Goal: Use online tool/utility: Utilize a website feature to perform a specific function

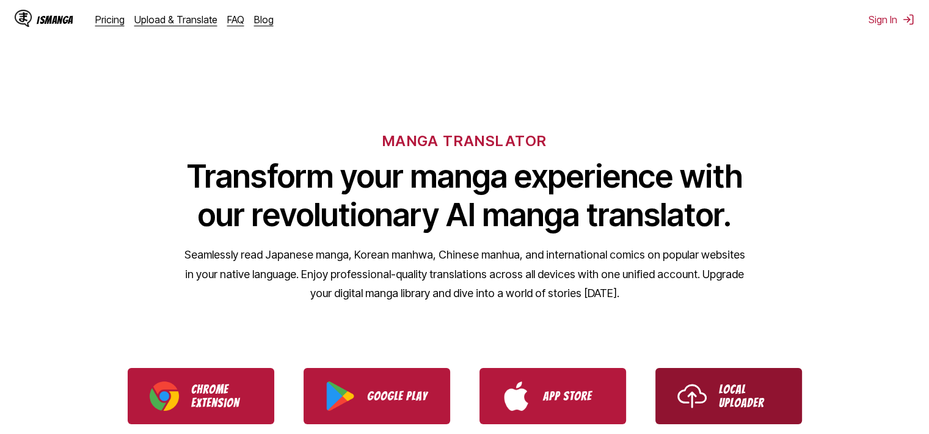
click at [720, 406] on p "Local Uploader" at bounding box center [749, 396] width 61 height 27
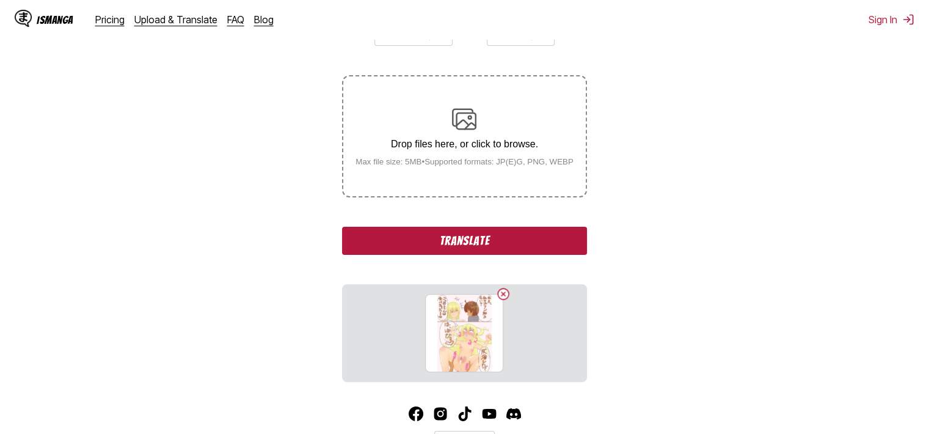
click at [530, 237] on button "Translate" at bounding box center [464, 241] width 244 height 28
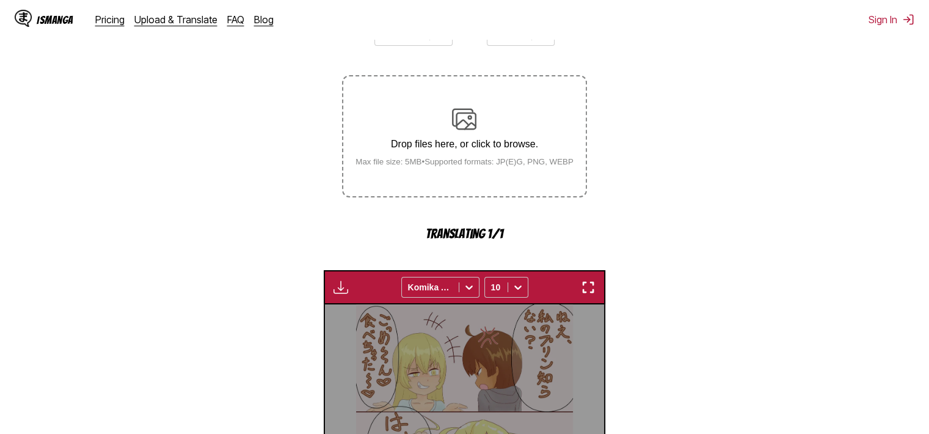
scroll to position [371, 0]
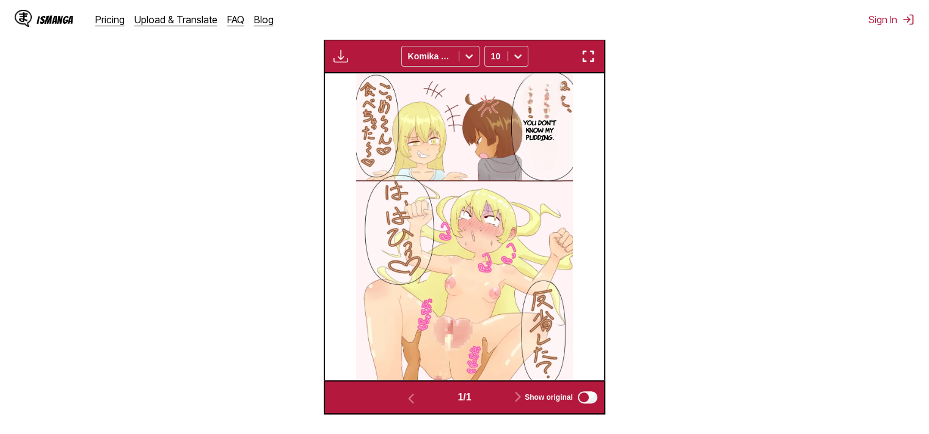
click at [583, 59] on img "button" at bounding box center [588, 56] width 15 height 15
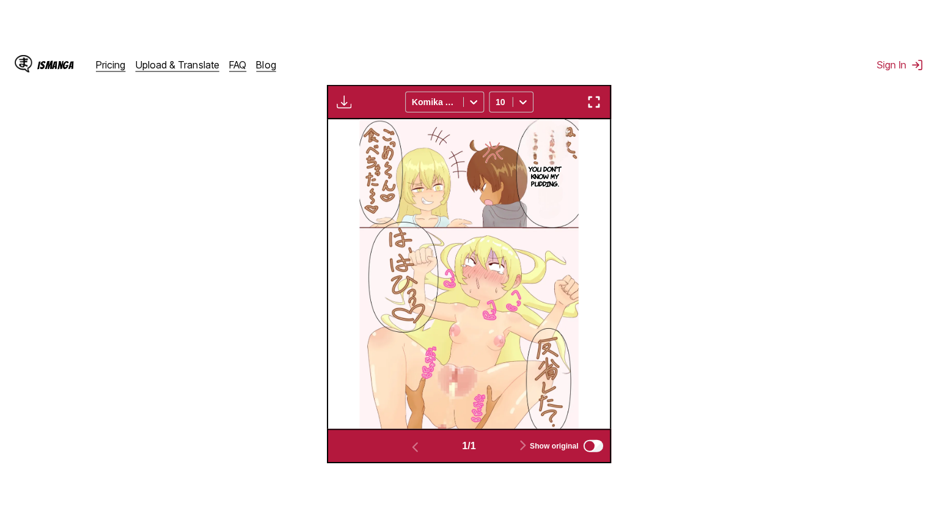
scroll to position [142, 0]
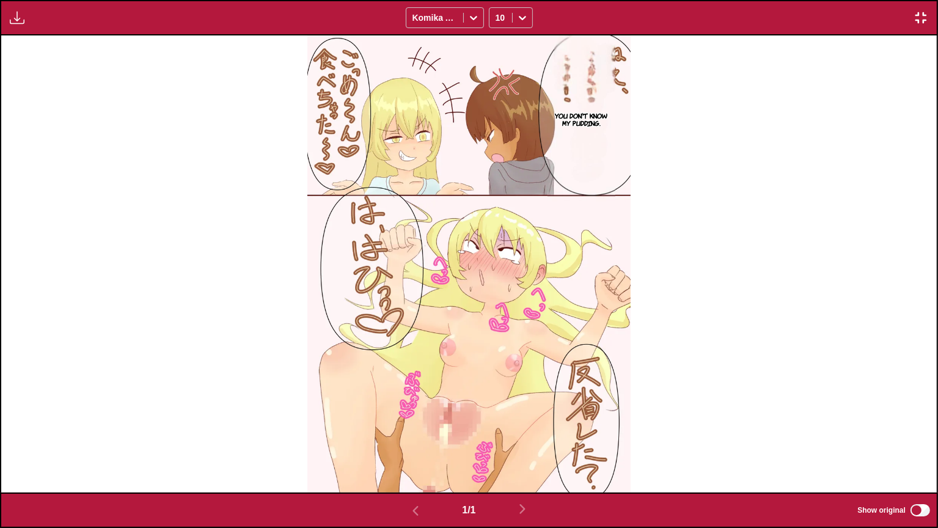
click at [926, 10] on img "button" at bounding box center [921, 17] width 15 height 15
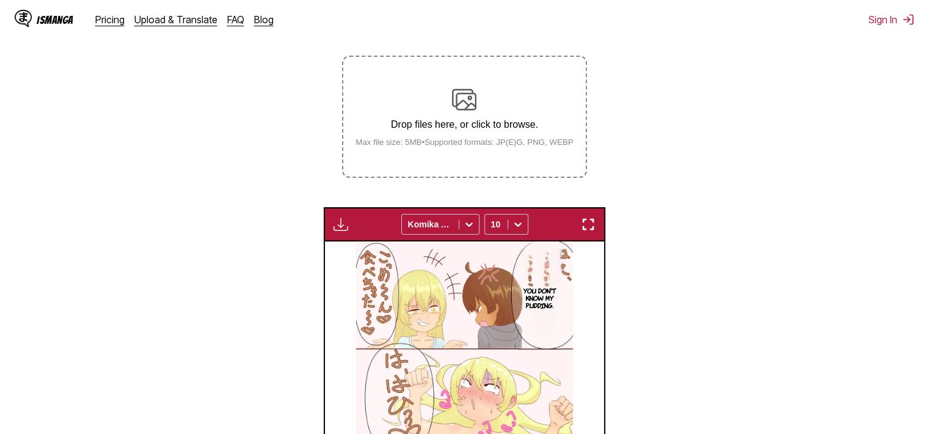
scroll to position [75, 0]
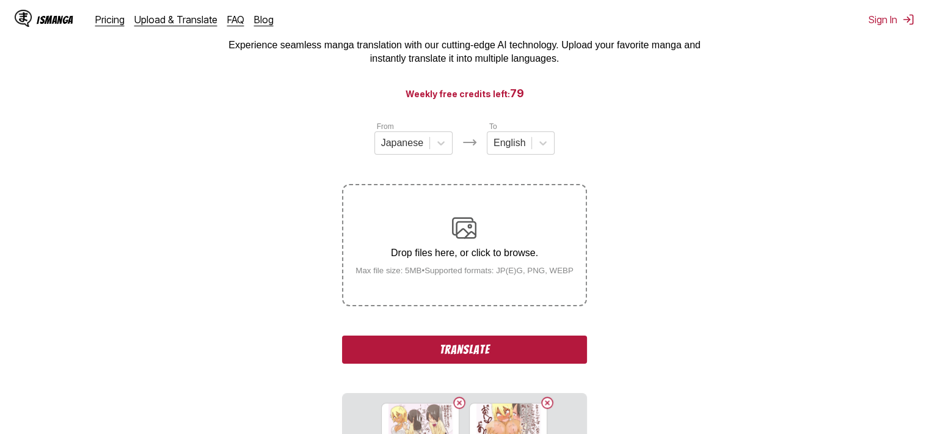
click at [525, 351] on button "Translate" at bounding box center [464, 349] width 244 height 28
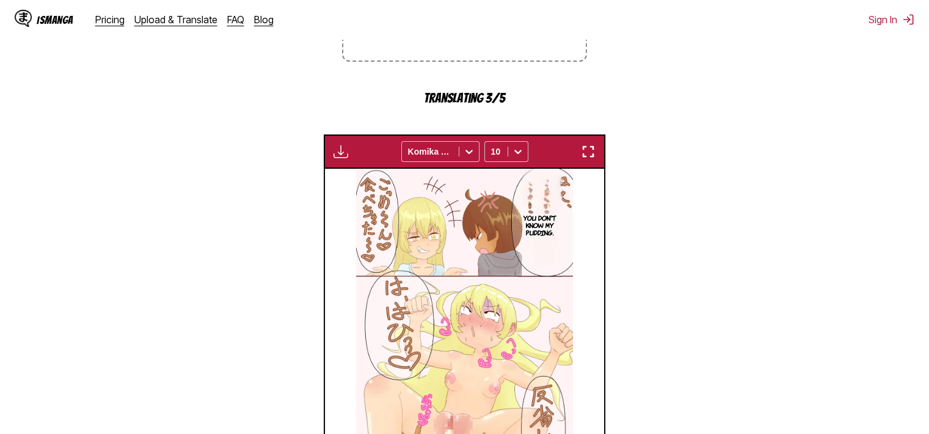
click at [588, 152] on img "button" at bounding box center [588, 151] width 15 height 15
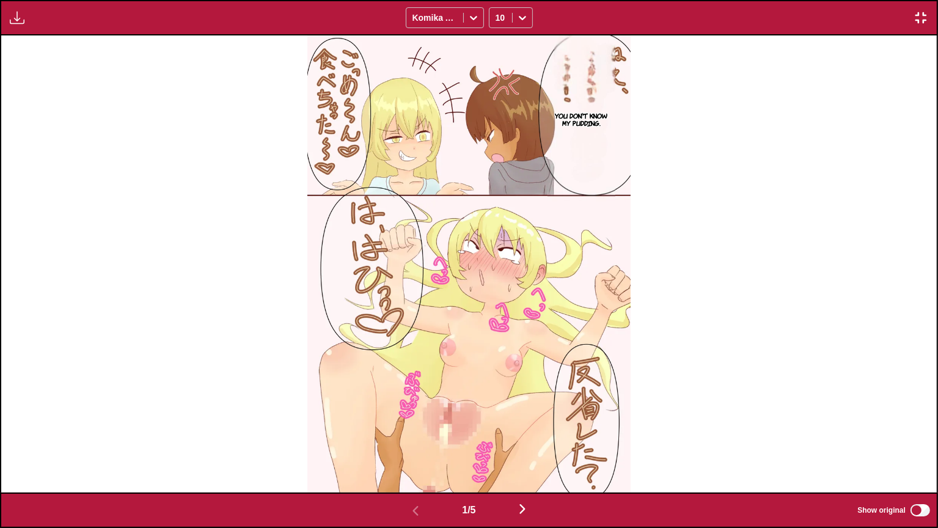
scroll to position [0, 936]
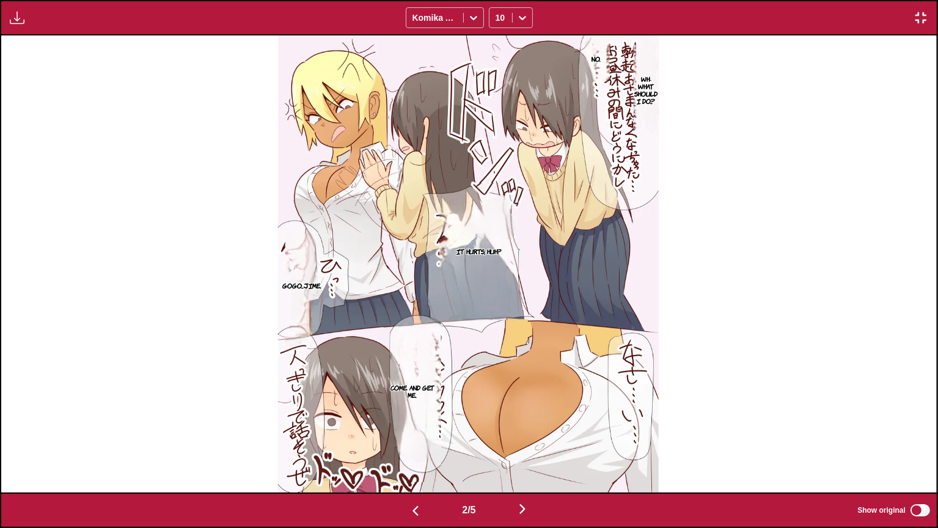
click at [639, 93] on p "Wh-What should I do...?" at bounding box center [646, 90] width 28 height 34
click at [921, 15] on img "button" at bounding box center [921, 17] width 15 height 15
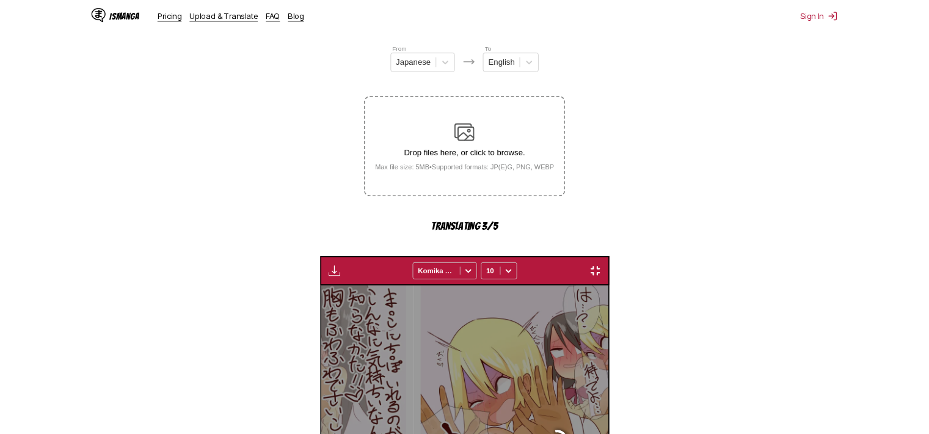
scroll to position [0, 279]
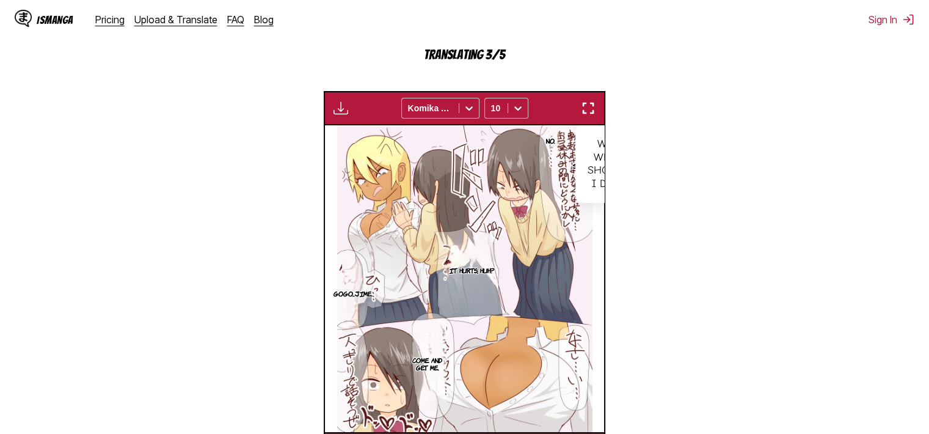
click at [588, 108] on img "button" at bounding box center [588, 108] width 15 height 15
click at [596, 106] on button "button" at bounding box center [588, 108] width 22 height 16
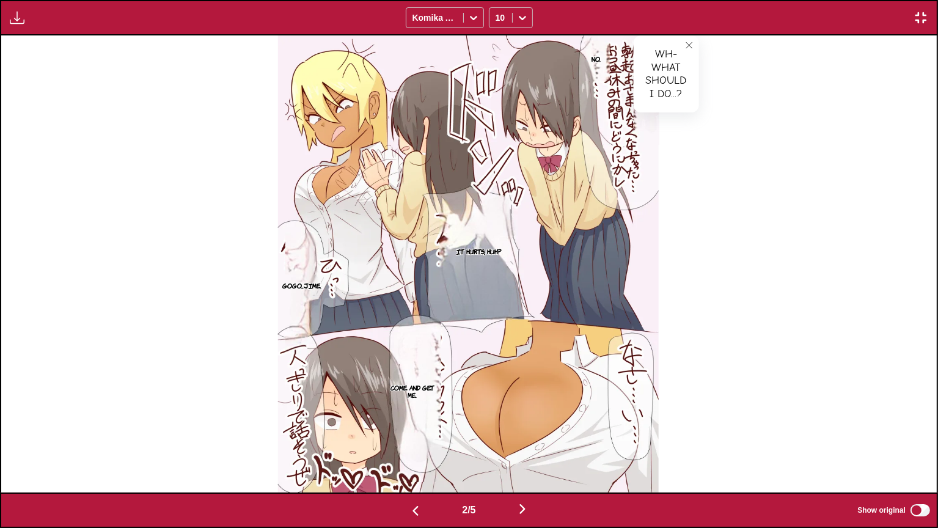
scroll to position [0, 1872]
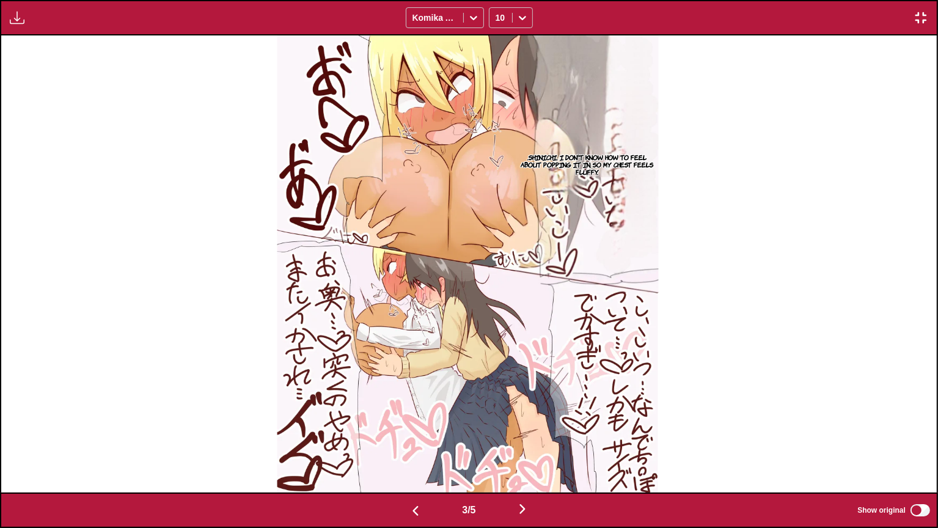
click at [623, 166] on p ".Shinichi. I don't know how to feel about popping it in, so my chest feels fluf…" at bounding box center [587, 164] width 143 height 27
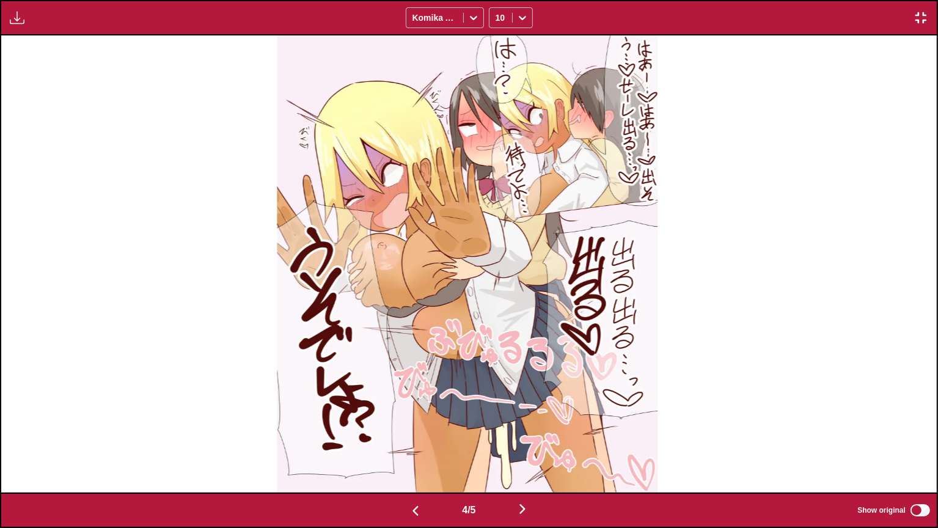
scroll to position [0, 3745]
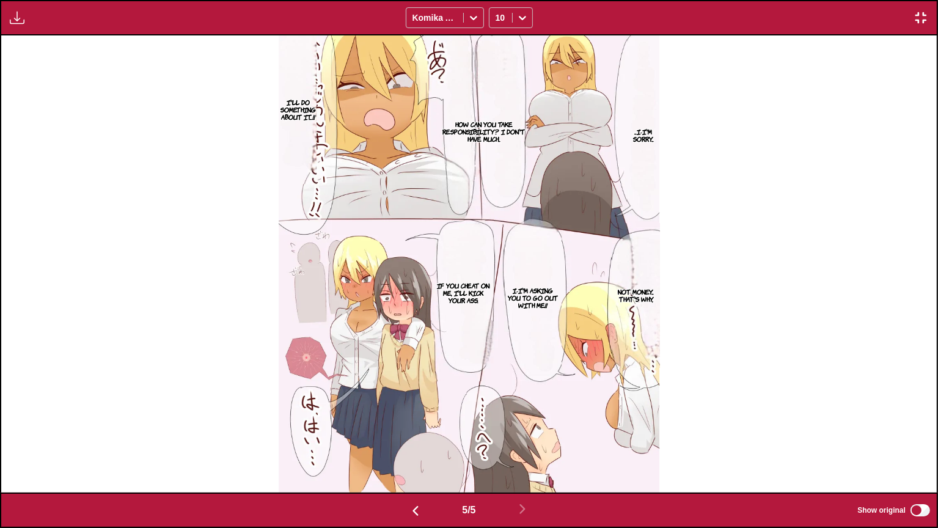
click at [646, 130] on p "...I-I'm sorry..." at bounding box center [643, 135] width 32 height 20
click at [483, 122] on p "How can you take responsibility? I don't have much..." at bounding box center [483, 131] width 95 height 27
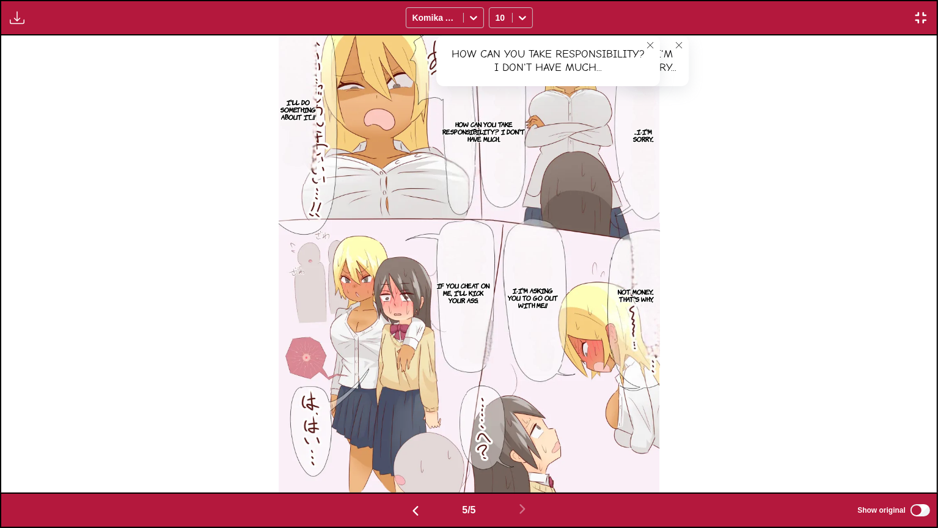
click at [293, 117] on p "I'll do something about it...!!" at bounding box center [297, 109] width 40 height 27
click at [650, 286] on p "Not money... That's why," at bounding box center [636, 295] width 48 height 20
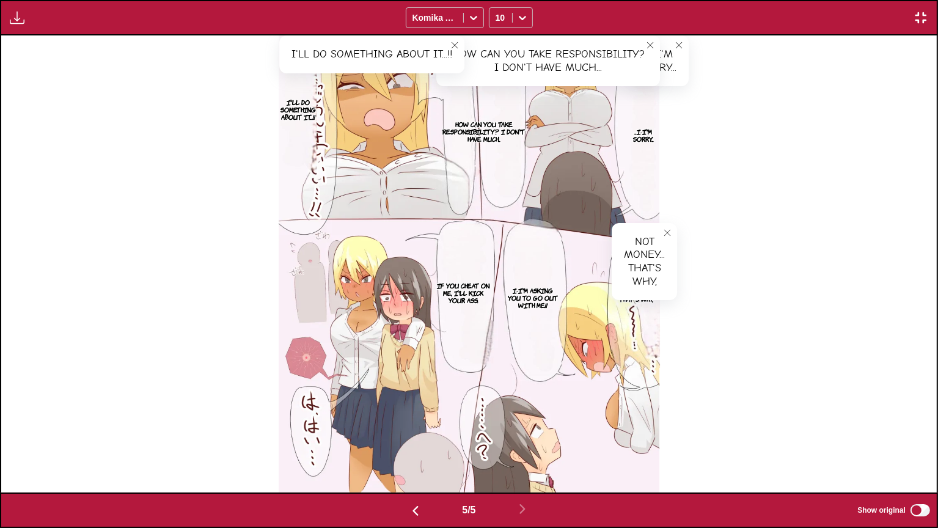
click at [535, 288] on p "I-I'm asking you to go out with me!!" at bounding box center [532, 297] width 57 height 27
click at [449, 290] on p "If you cheat on me, I'll kick your ass." at bounding box center [464, 292] width 62 height 27
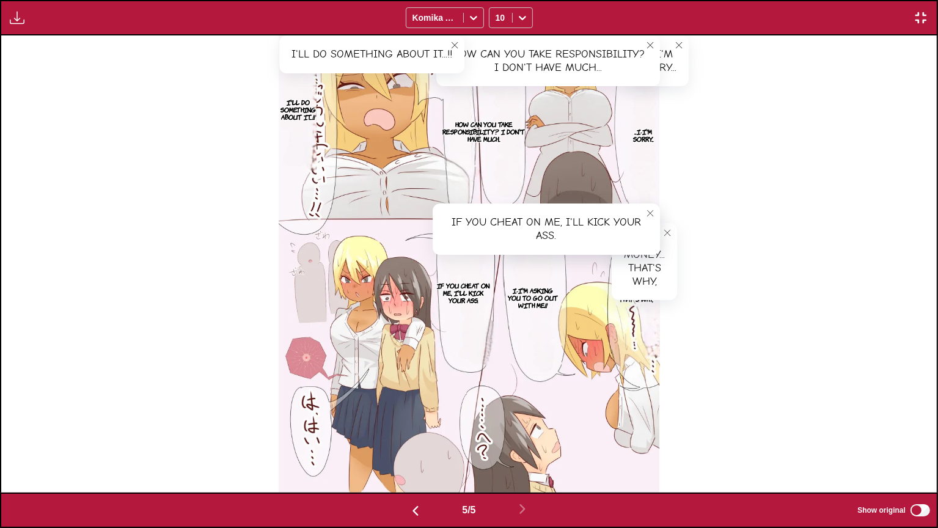
click at [922, 21] on img "button" at bounding box center [921, 17] width 15 height 15
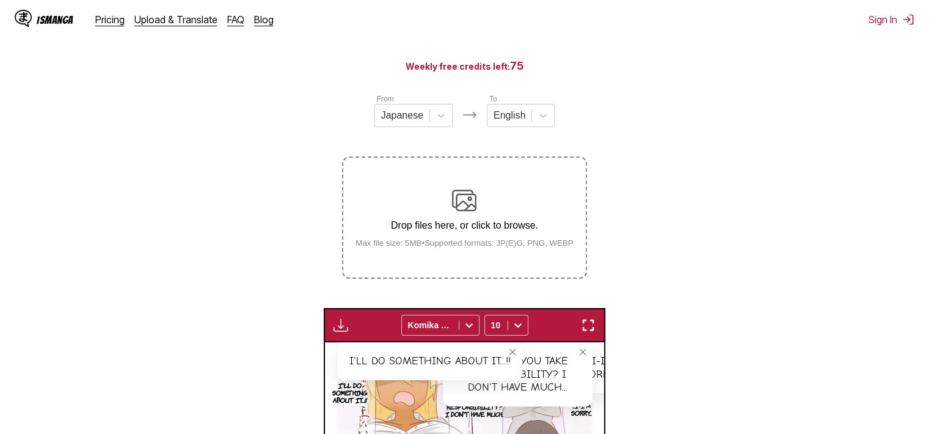
scroll to position [13, 0]
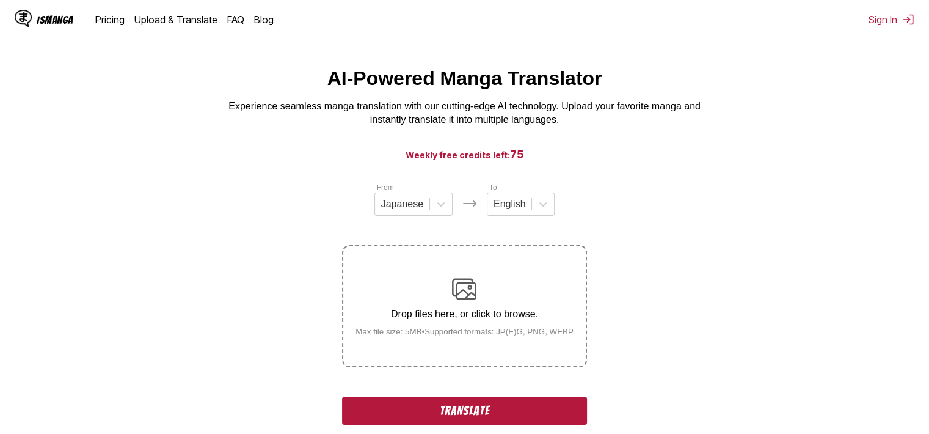
click at [537, 401] on button "Translate" at bounding box center [464, 411] width 244 height 28
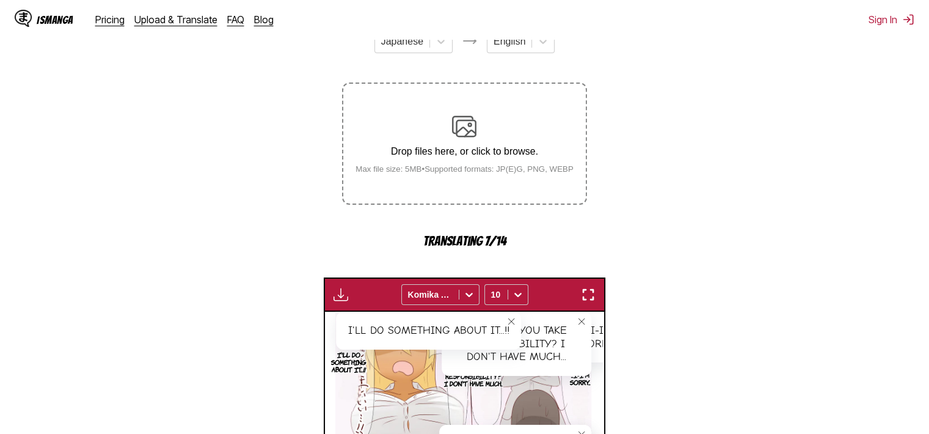
scroll to position [319, 0]
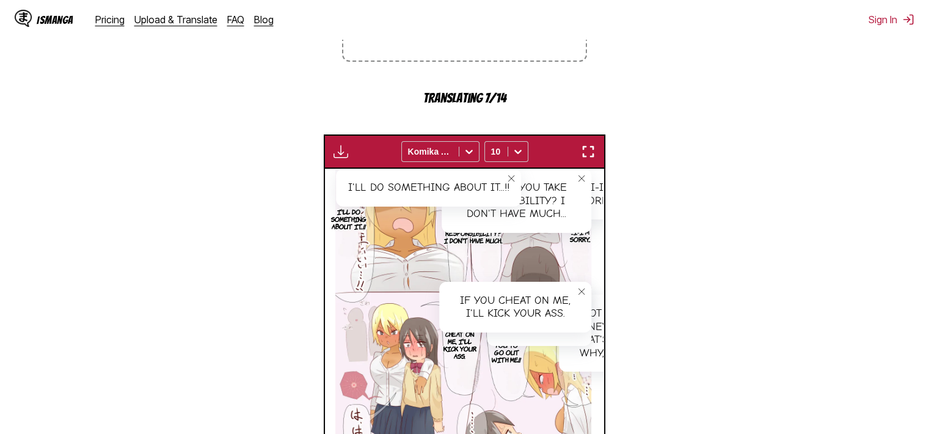
click at [585, 153] on img "button" at bounding box center [588, 151] width 15 height 15
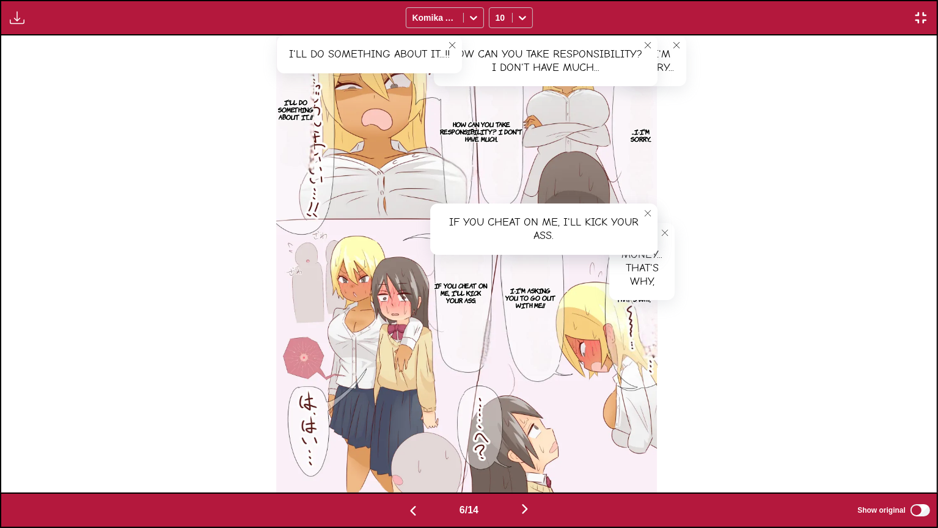
scroll to position [0, 4681]
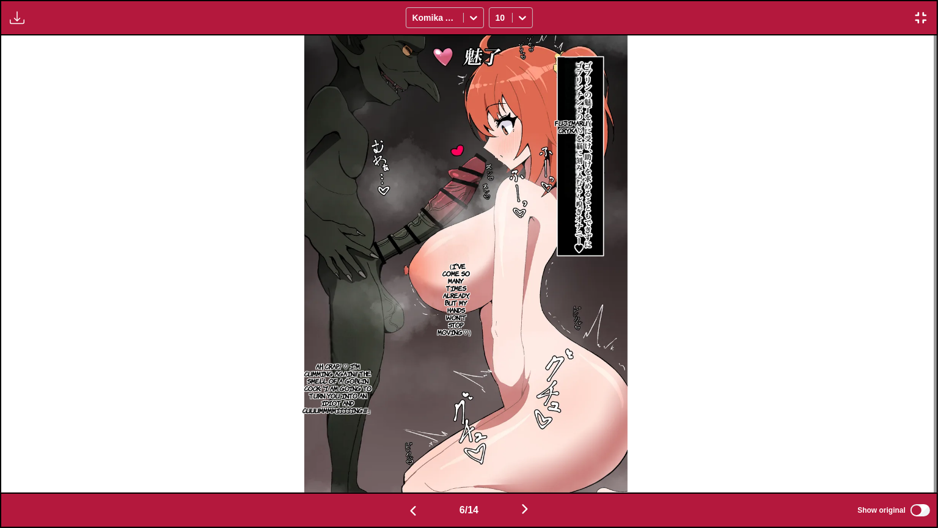
click at [590, 130] on p "Fujimaru Cryka♡" at bounding box center [570, 127] width 37 height 20
click at [451, 298] on p "（I've come so many times already, but my hands won't stop moving♡）" at bounding box center [457, 299] width 42 height 78
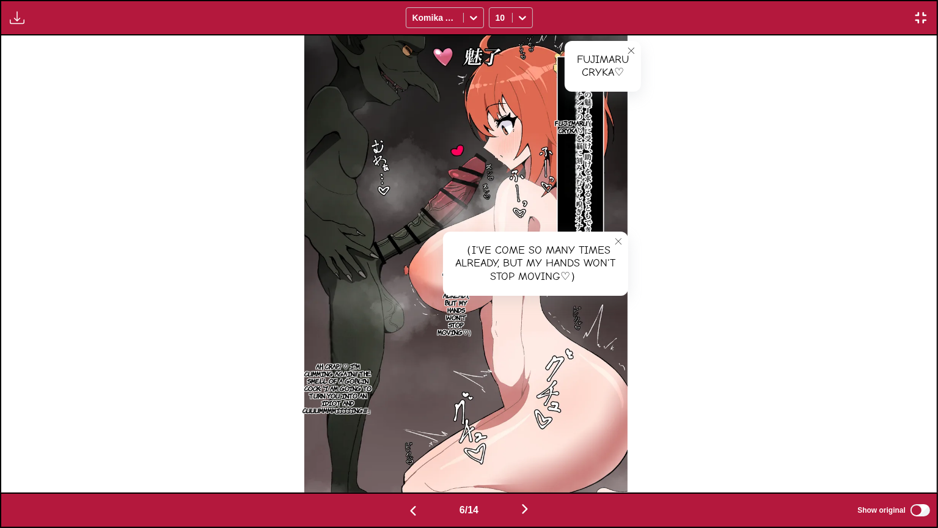
click at [345, 395] on p "Ah, crap! ♡ I'm cumming again!! The smell of a goblin cock: 'I am going to turn…" at bounding box center [338, 388] width 76 height 56
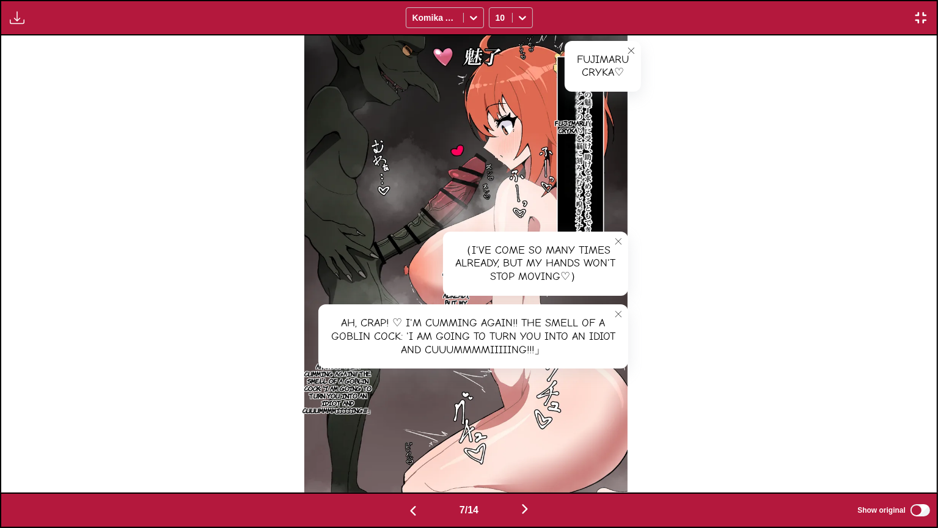
scroll to position [0, 5617]
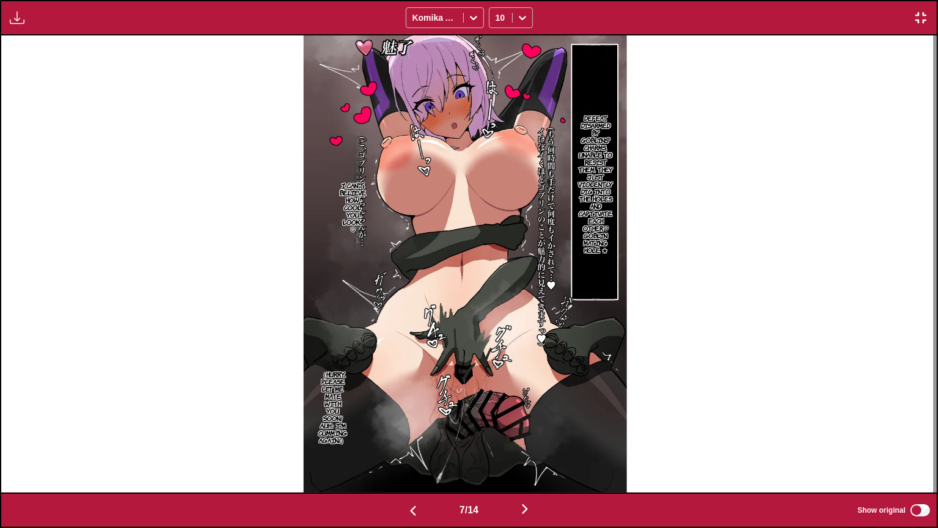
click at [589, 180] on p "Defeat. Disarmed by goblins' charms, unable to resist them. They just violently…" at bounding box center [596, 184] width 40 height 144
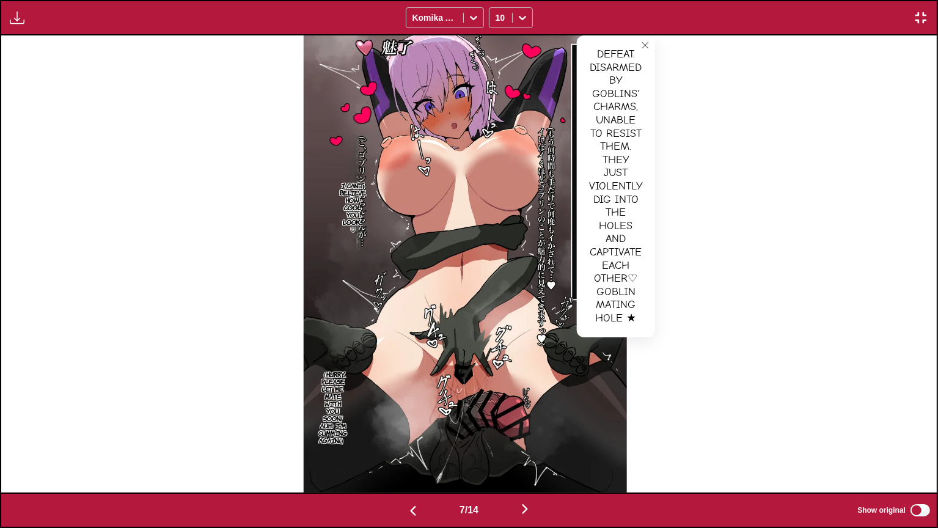
click at [376, 205] on img at bounding box center [465, 263] width 323 height 457
click at [364, 208] on p "I can't believe how cool you look... ♡" at bounding box center [352, 207] width 31 height 56
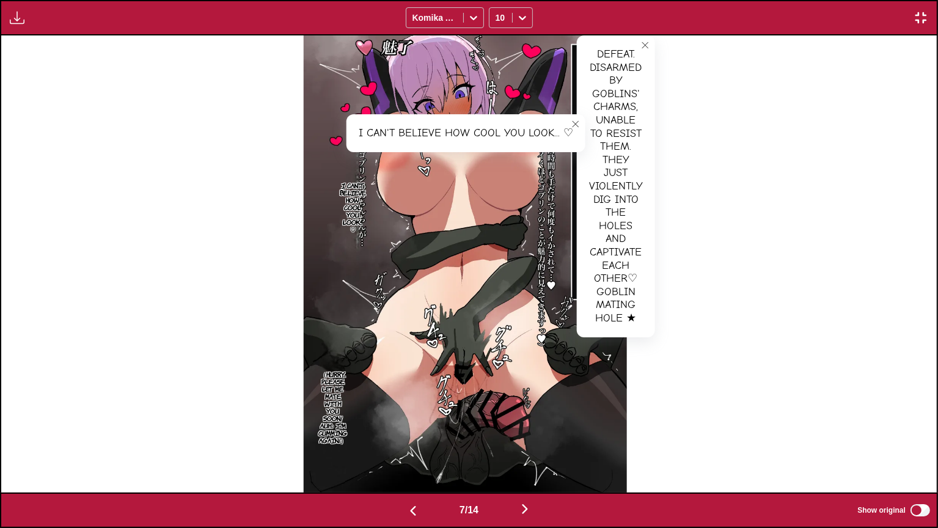
click at [324, 379] on p "（Hurry... Please let me mate with you soon! Auh♪ I'm cumming again!）" at bounding box center [333, 407] width 34 height 78
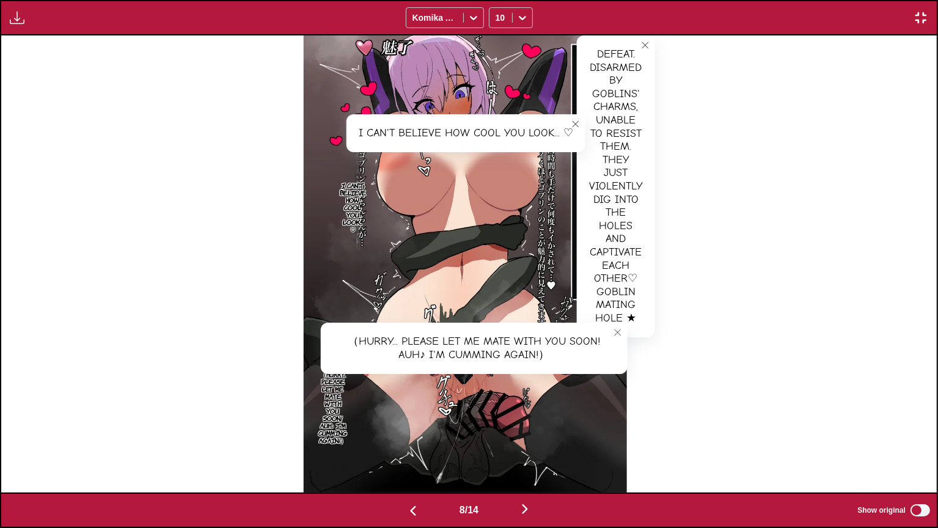
scroll to position [0, 6553]
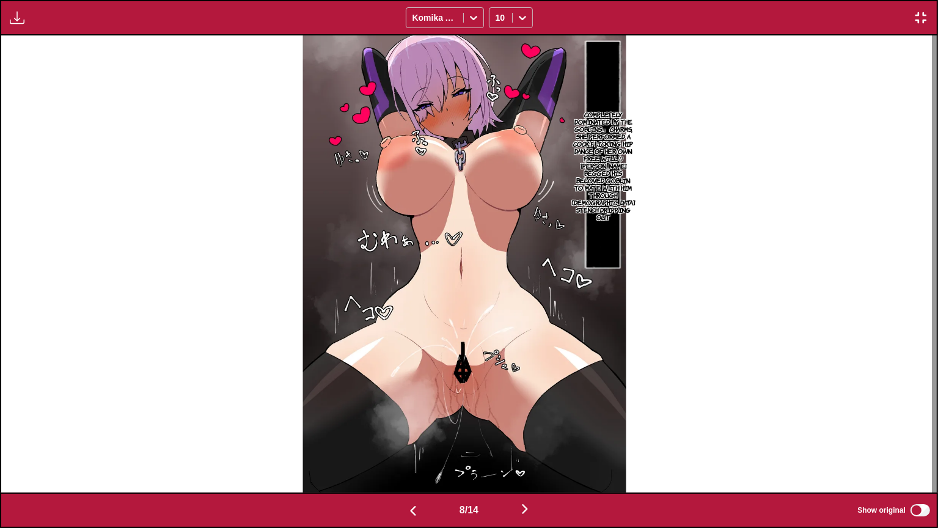
click at [596, 139] on p "Completely dominated by the goblins」 charms, she performed a cock-flicking hip …" at bounding box center [604, 165] width 68 height 115
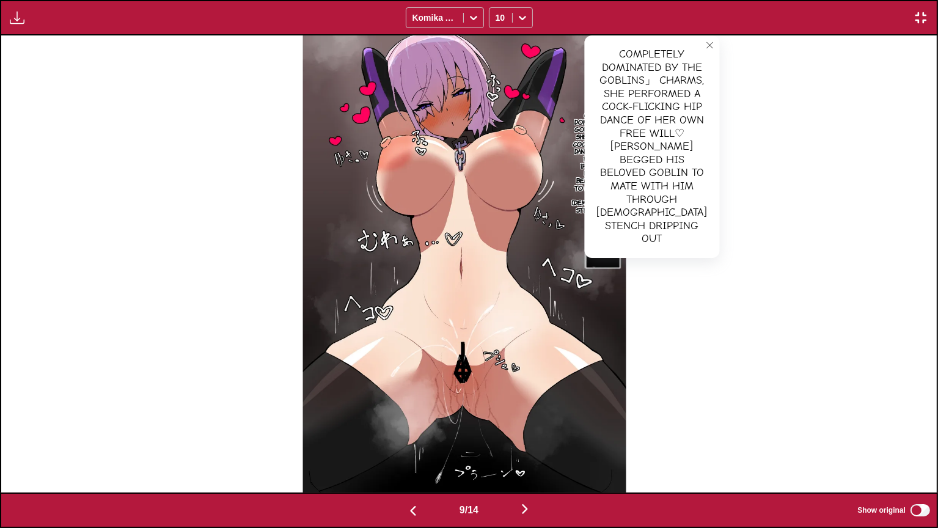
scroll to position [0, 7489]
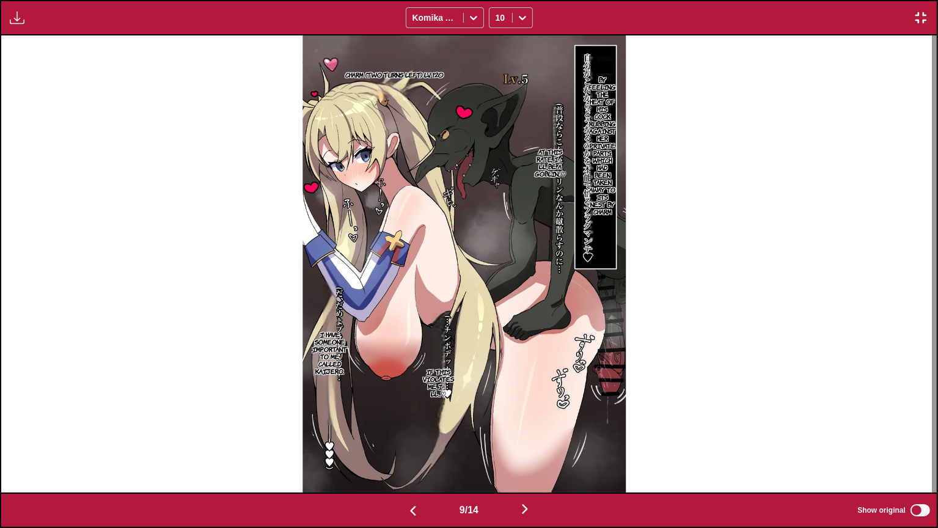
click at [606, 138] on p "By feeling the heat of his cock rubbing against her private parts, which had be…" at bounding box center [602, 145] width 32 height 144
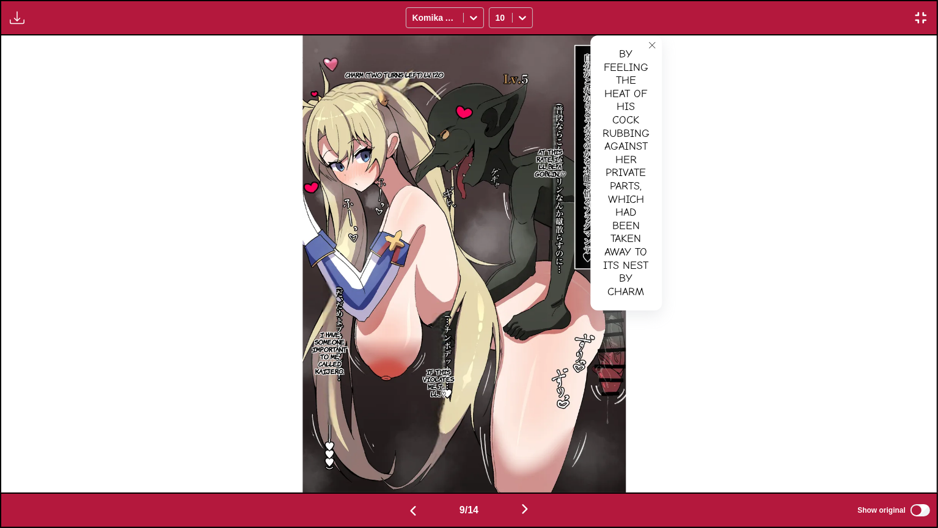
click at [554, 161] on p "At this rate, I」ll be a goblin...♡" at bounding box center [550, 162] width 36 height 34
click at [420, 71] on p "Charm (Two Turns Left) Lv. 120" at bounding box center [393, 74] width 103 height 12
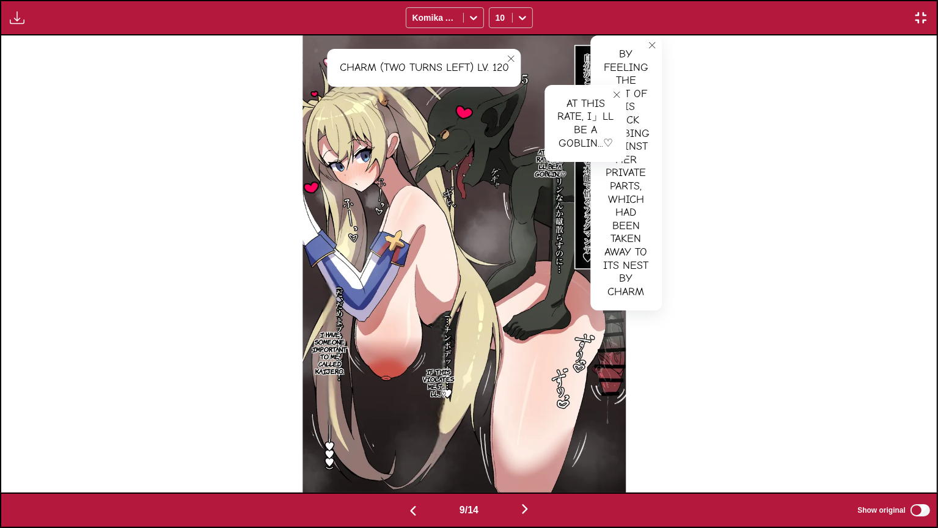
click at [929, 433] on label "Show original" at bounding box center [894, 510] width 75 height 16
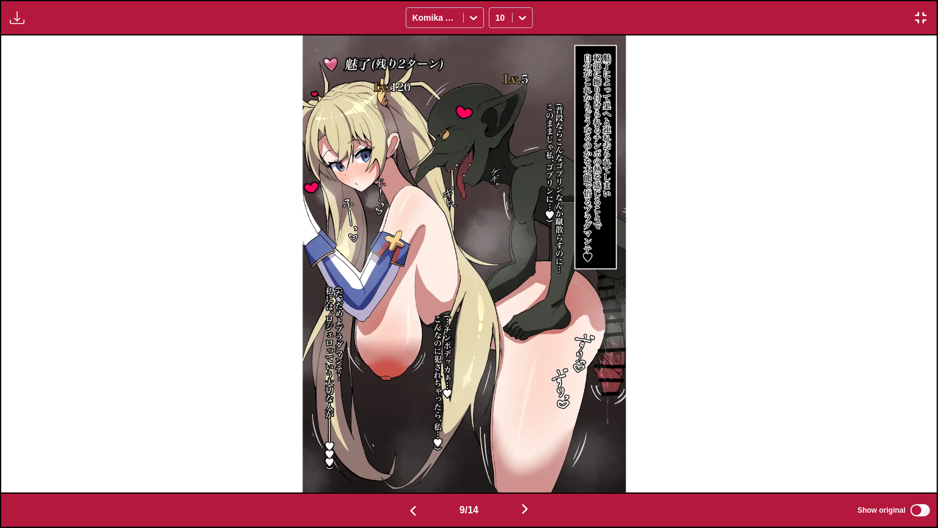
click at [928, 433] on label "Show original" at bounding box center [894, 510] width 75 height 16
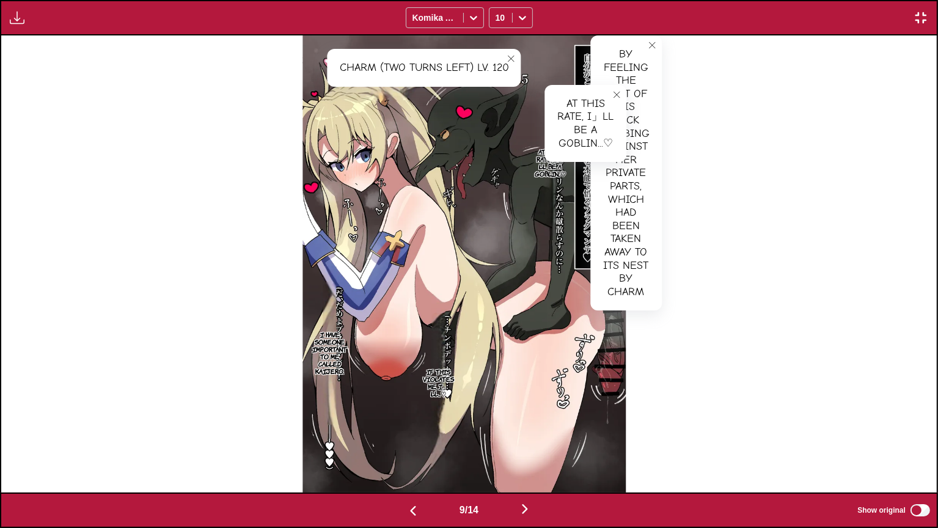
click at [435, 390] on p "If this violates me, I」ll...♡" at bounding box center [438, 382] width 36 height 34
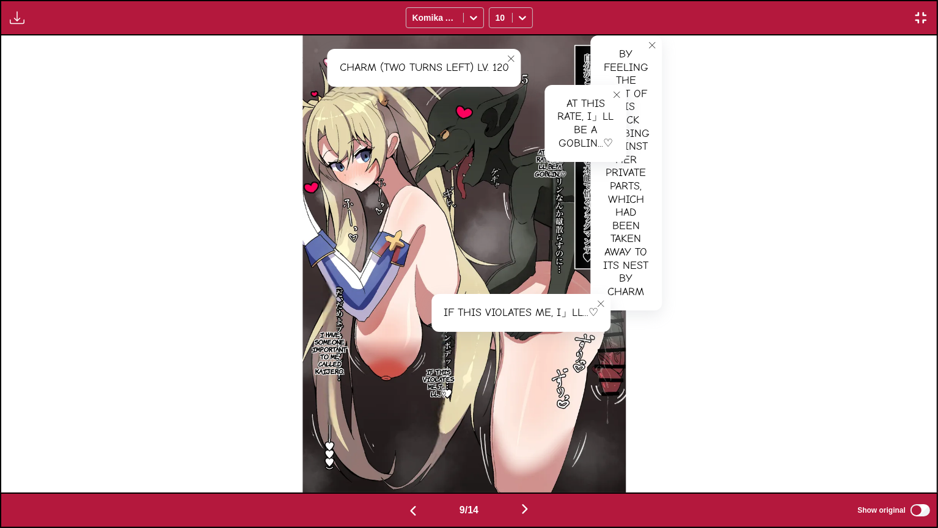
click at [345, 362] on p "I have someone important to me, called kaijero." at bounding box center [330, 352] width 40 height 49
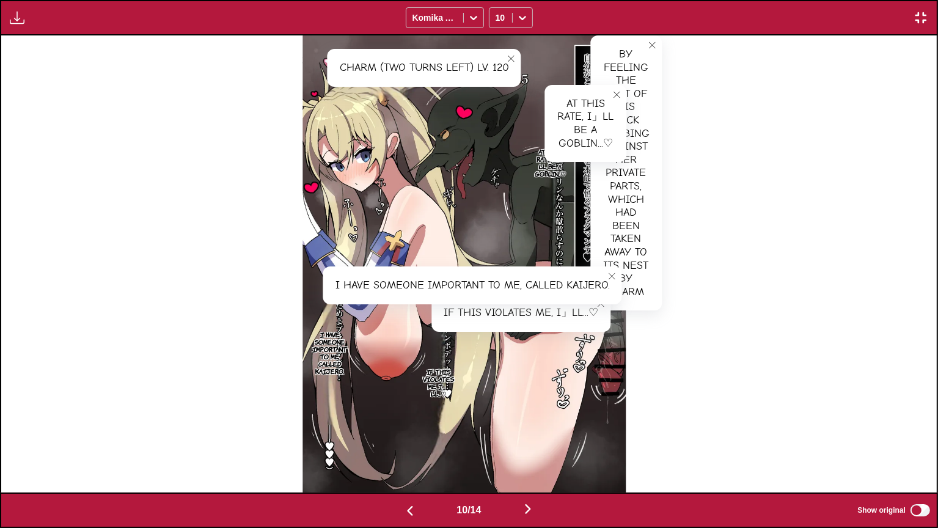
scroll to position [0, 8426]
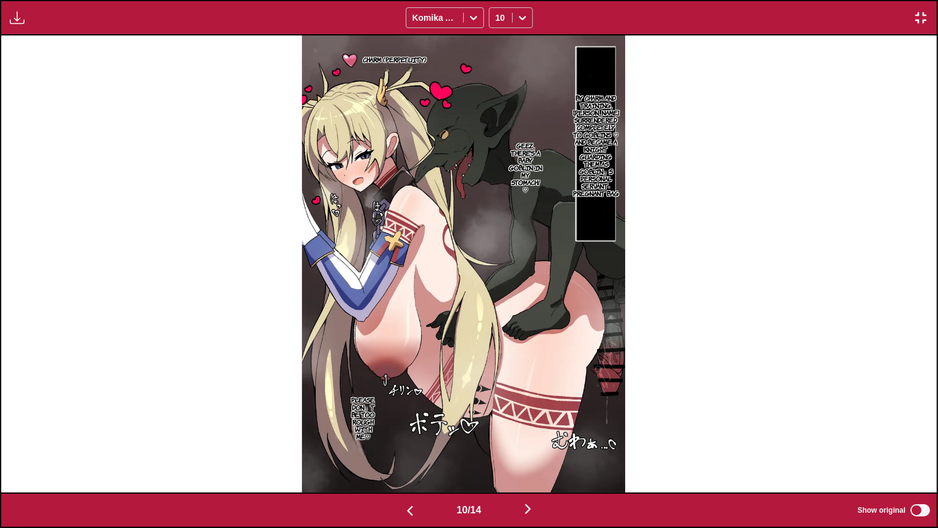
click at [612, 155] on p "By charm and training, Bradamante surrendered completely to goblins ♡ And becam…" at bounding box center [596, 146] width 51 height 108
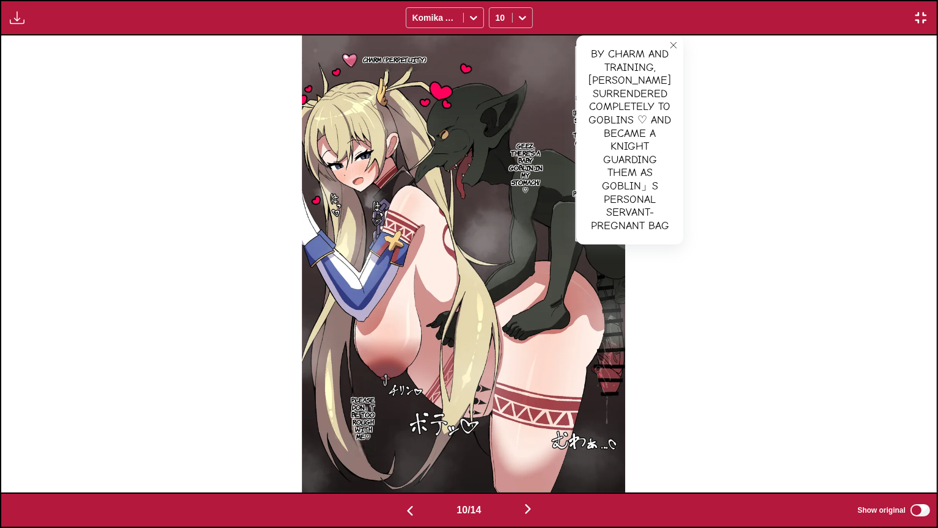
scroll to position [0, 9362]
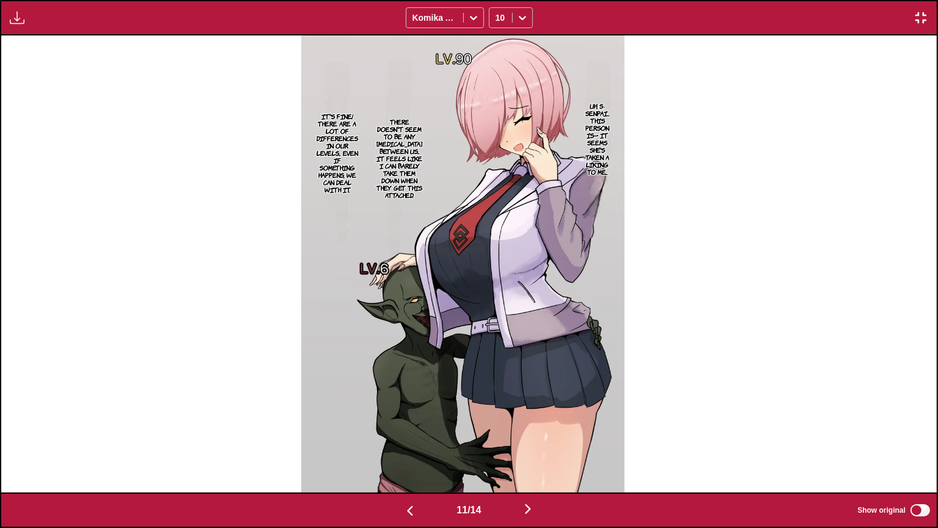
click at [607, 130] on p "Uh, S-Senpai... This person is— It seems she's taken a liking to me..." at bounding box center [597, 139] width 29 height 78
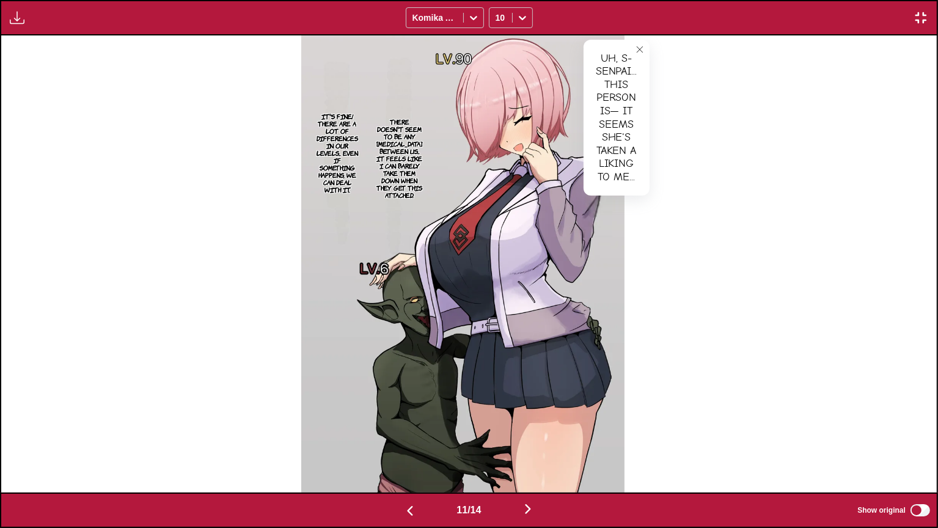
click at [412, 155] on p "There doesn't seem to be any hostility between us... It feels like I can barely…" at bounding box center [399, 158] width 51 height 86
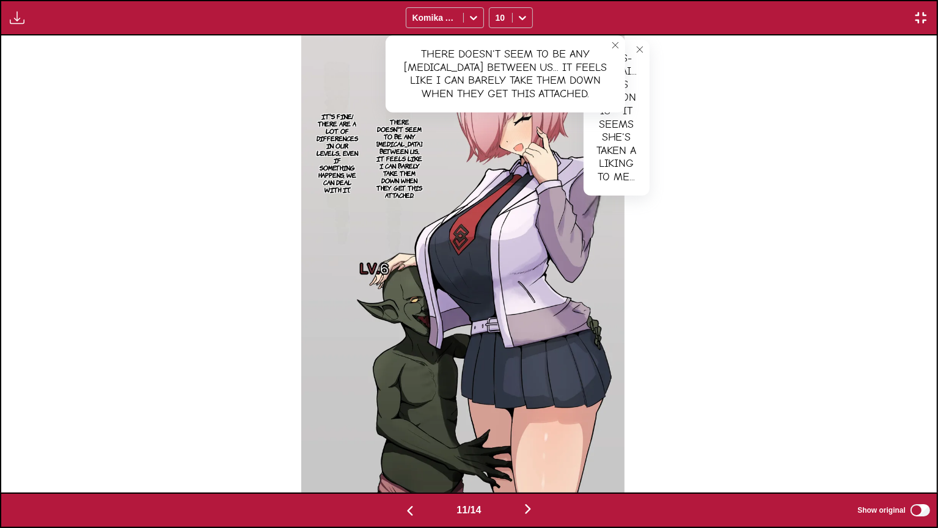
click at [334, 144] on p "It's fine! There are a lot of differences in our levels... Even if something ha…" at bounding box center [337, 153] width 46 height 86
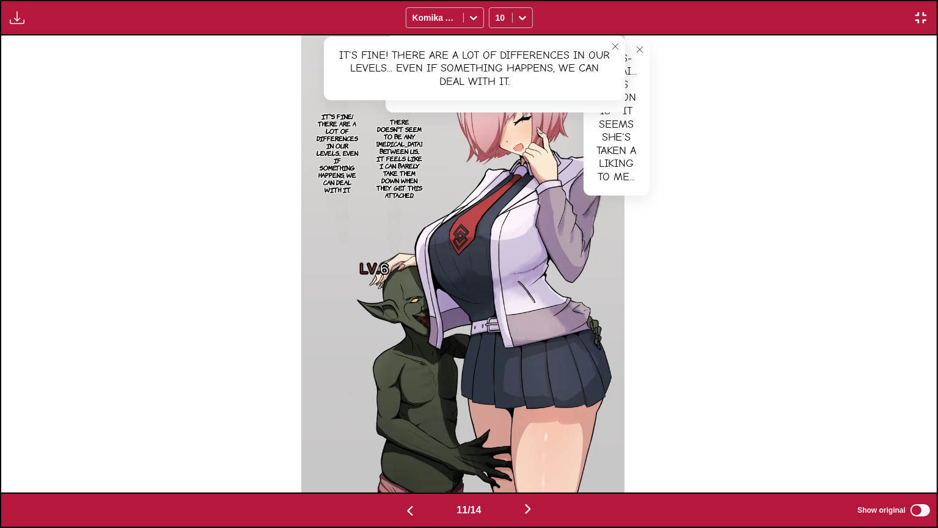
scroll to position [0, 10298]
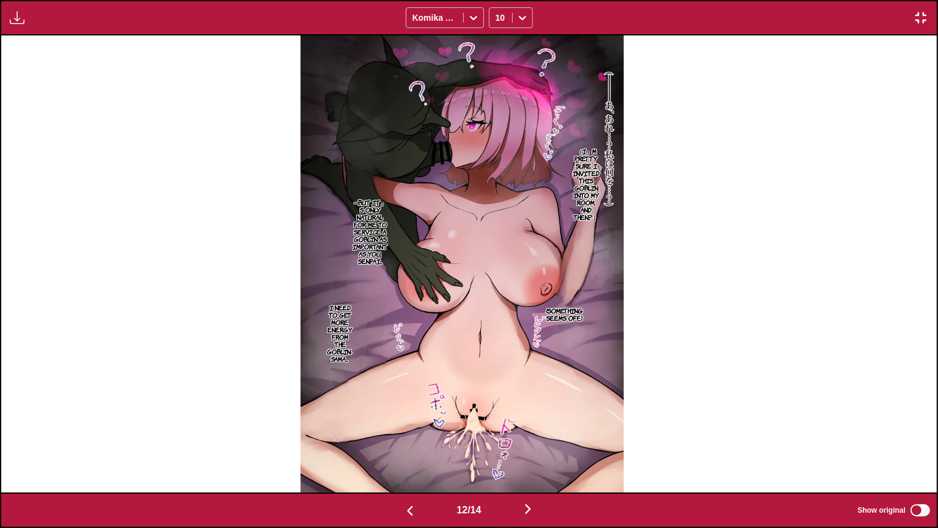
click at [585, 178] on p "（I」m pretty sure I invited this goblin into my room, and then...?）" at bounding box center [586, 184] width 32 height 78
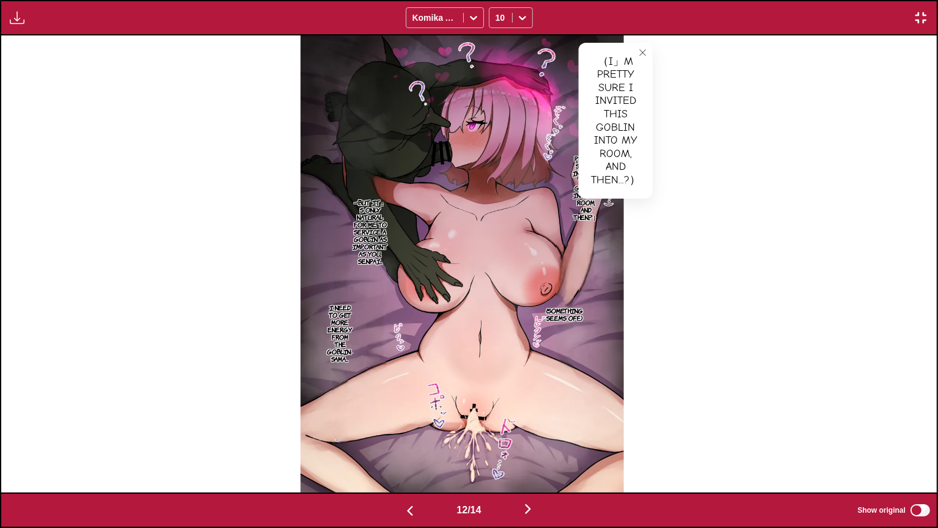
click at [343, 326] on p "I need to get more energy from the goblin-sama..." at bounding box center [339, 333] width 31 height 64
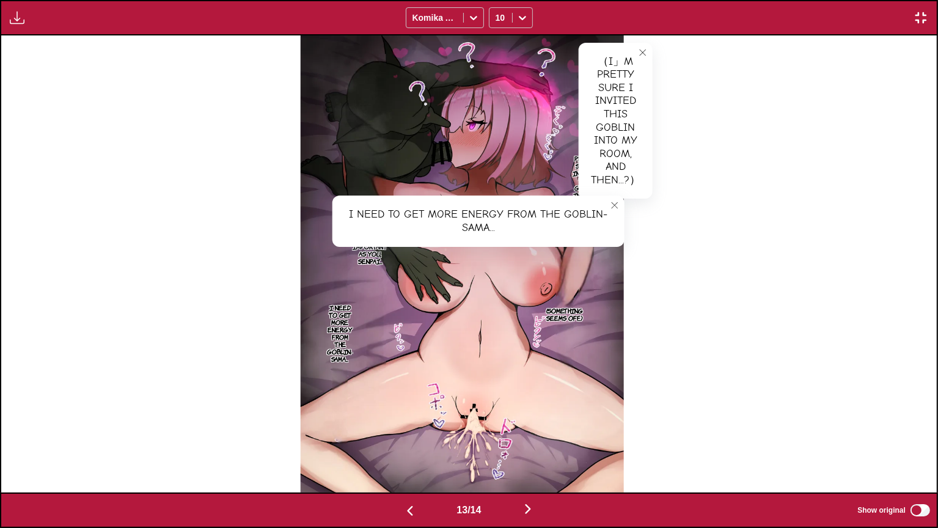
scroll to position [0, 11234]
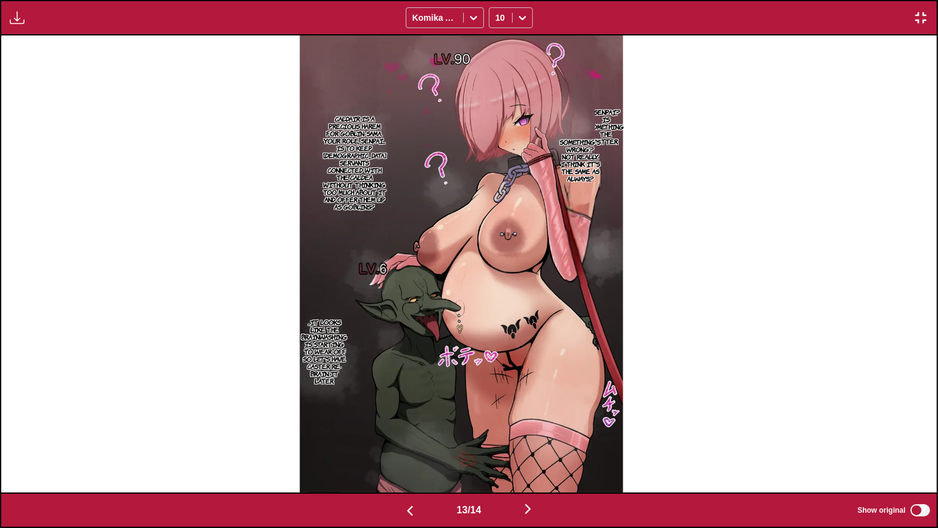
click at [620, 117] on p "...Senpai? Is something the matter." at bounding box center [606, 127] width 40 height 42
click at [573, 165] on p "Something's wrong...? Not really.. I think it's the same as always...?" at bounding box center [581, 160] width 46 height 49
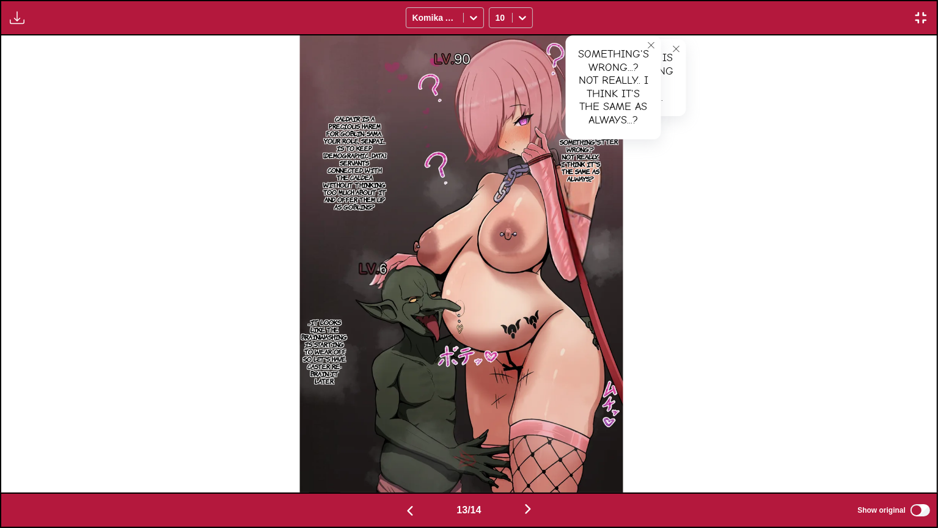
click at [345, 164] on p "Caldair is a precious harem for Goblin-sama. Your role, Senpai... Is to keep fe…" at bounding box center [355, 162] width 68 height 100
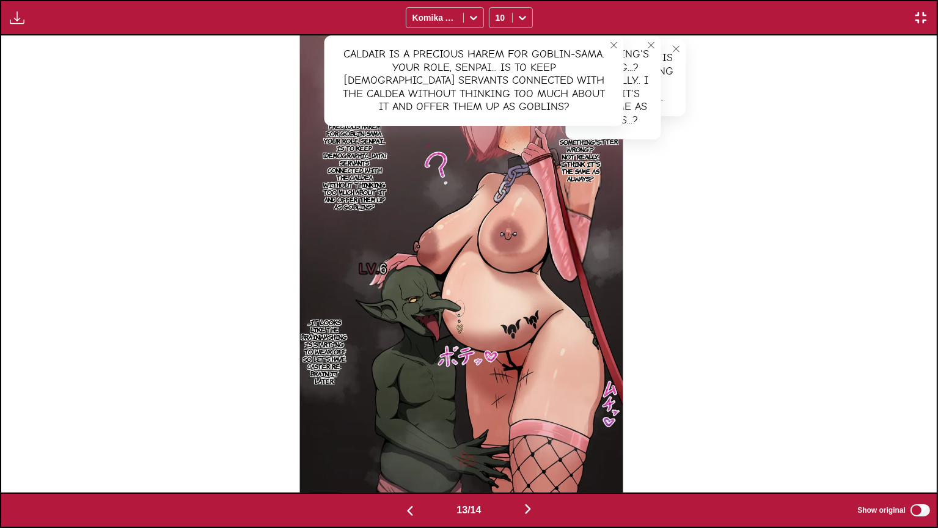
click at [332, 337] on p "...It looks like the brainwashing is starting to wear off, so let's have Caster…" at bounding box center [324, 351] width 51 height 71
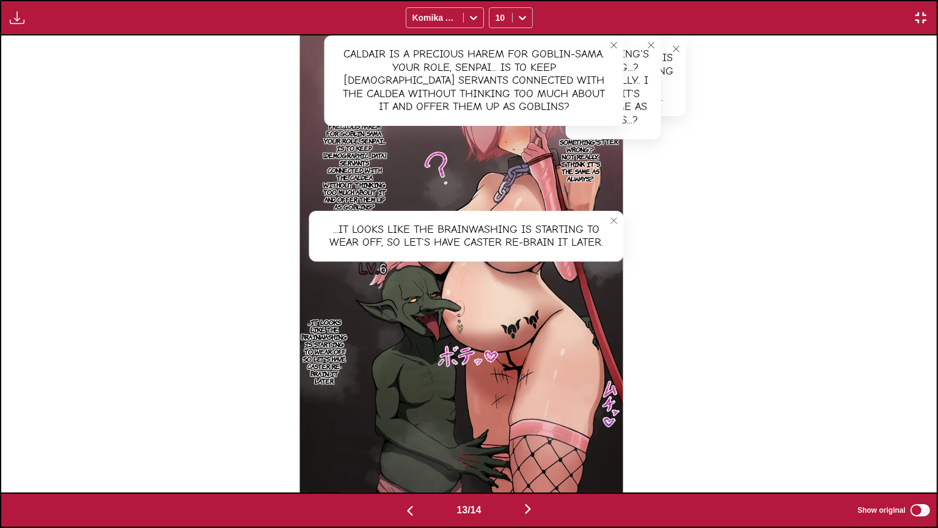
scroll to position [0, 12170]
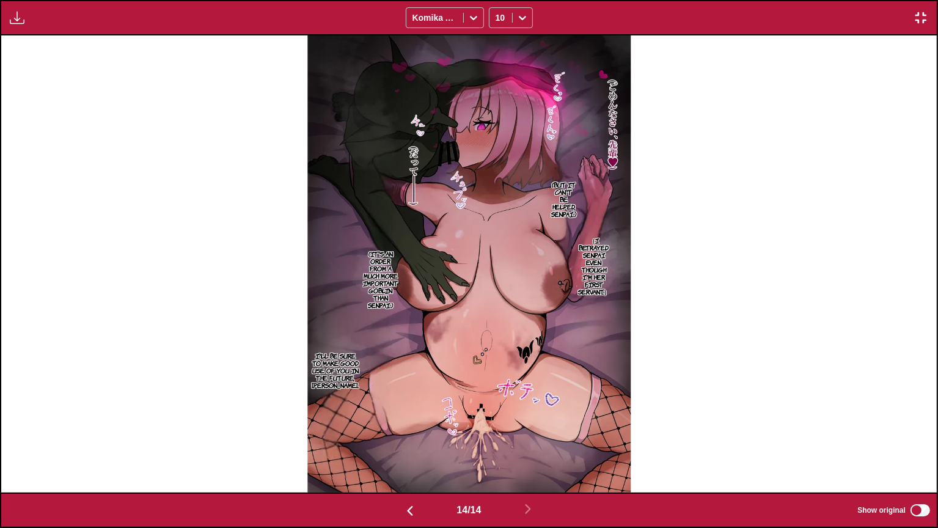
click at [584, 281] on p "（I betrayed Senpai even though I'm her first Servant.）" at bounding box center [594, 266] width 37 height 64
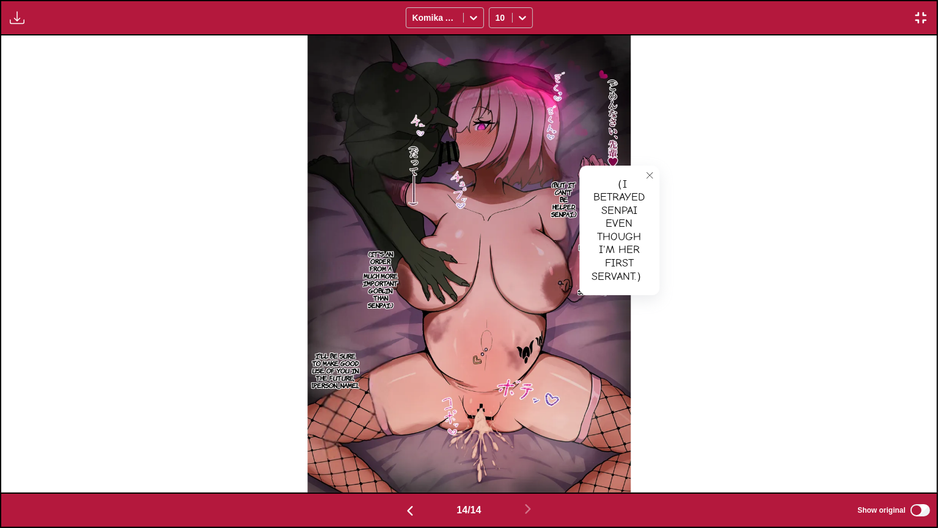
click at [560, 196] on p "(But it can't be helped, Senpai.)" at bounding box center [564, 199] width 30 height 42
click at [650, 167] on button "close-tooltip" at bounding box center [650, 176] width 20 height 20
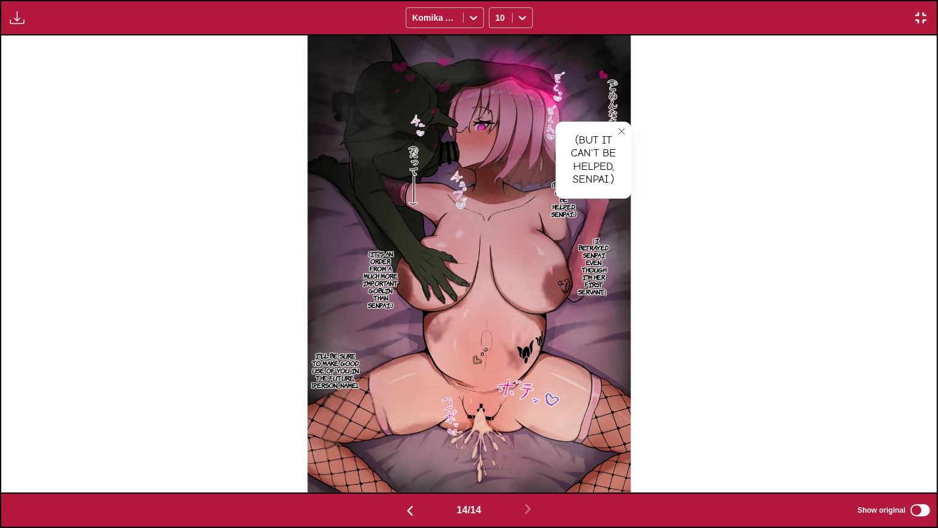
click at [372, 284] on p "(It's an order from a much more important goblin than Senpai.)" at bounding box center [381, 279] width 40 height 64
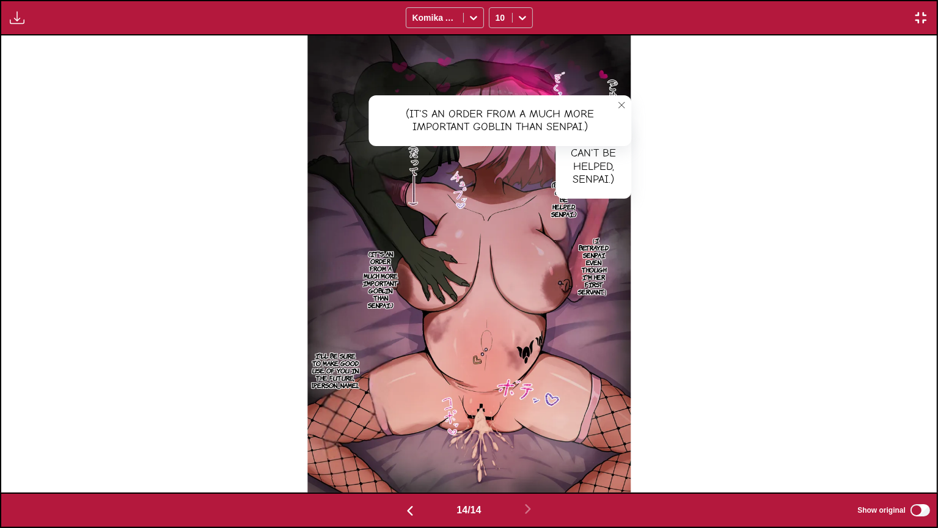
click at [612, 93] on img at bounding box center [468, 263] width 323 height 457
drag, startPoint x: 623, startPoint y: 94, endPoint x: 626, endPoint y: 106, distance: 12.2
click at [624, 95] on div "(But it can't be helped, Senpai.) (But it can't be helped, Senpai.) （I betrayed…" at bounding box center [469, 263] width 936 height 457
click at [627, 112] on button "close-tooltip" at bounding box center [622, 105] width 20 height 20
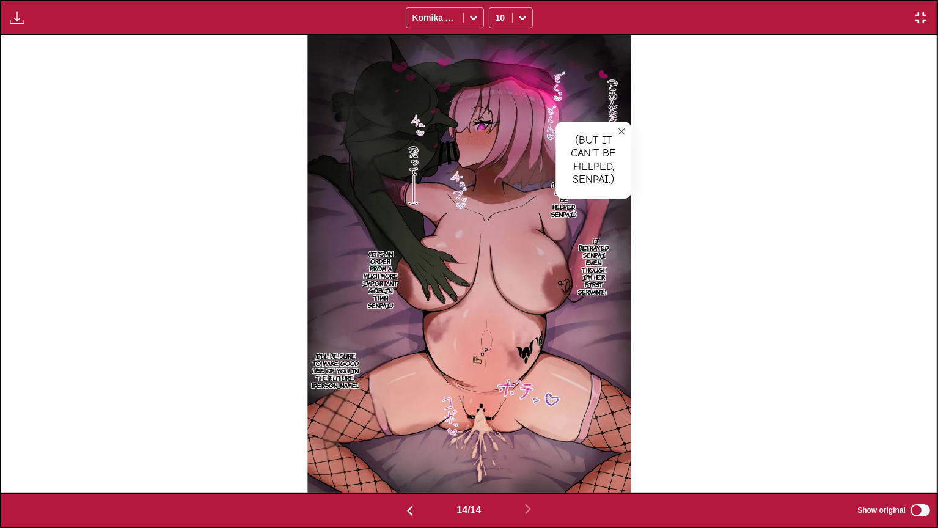
drag, startPoint x: 627, startPoint y: 112, endPoint x: 625, endPoint y: 118, distance: 6.4
click at [627, 112] on img at bounding box center [468, 263] width 323 height 457
click at [620, 127] on icon "close-tooltip" at bounding box center [621, 131] width 9 height 9
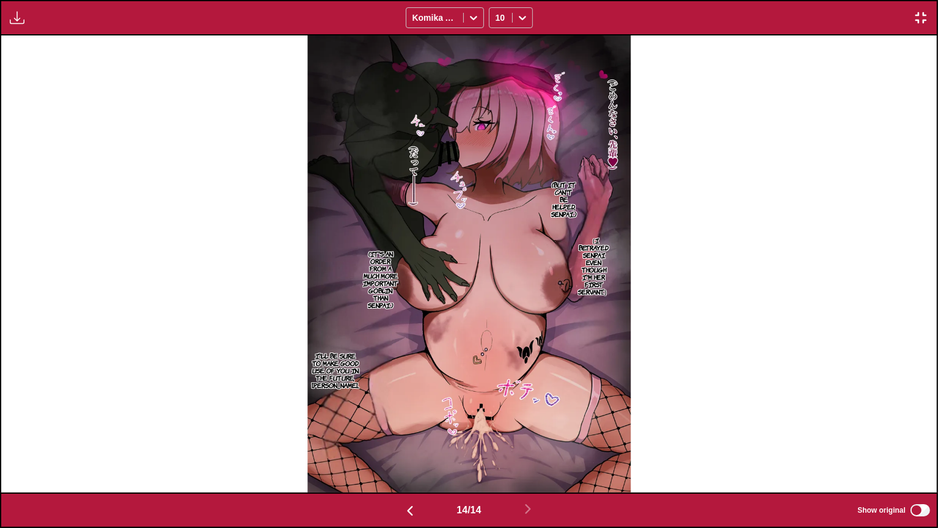
click at [351, 362] on img at bounding box center [468, 263] width 323 height 457
click at [341, 362] on p "I'll be sure to make good use of you in the future, Sir Goblin..." at bounding box center [335, 371] width 53 height 42
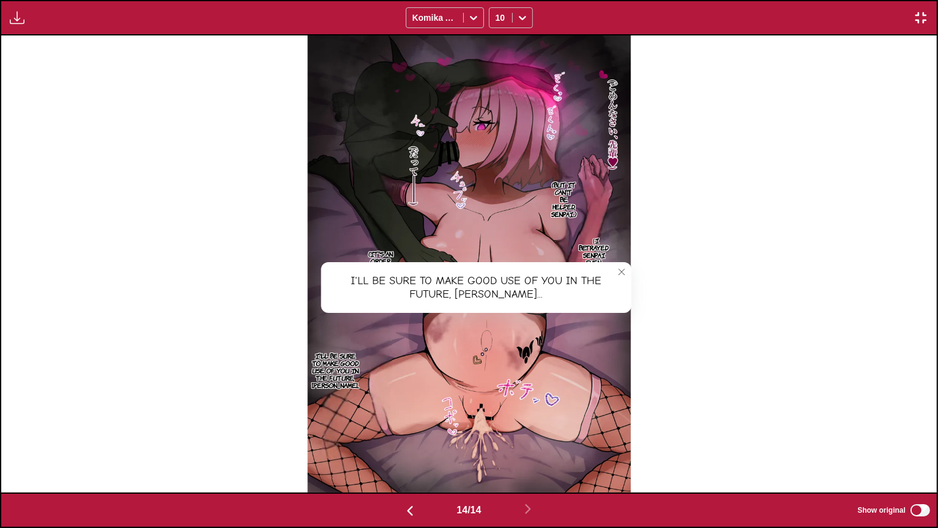
click at [618, 268] on icon "close-tooltip" at bounding box center [621, 272] width 9 height 9
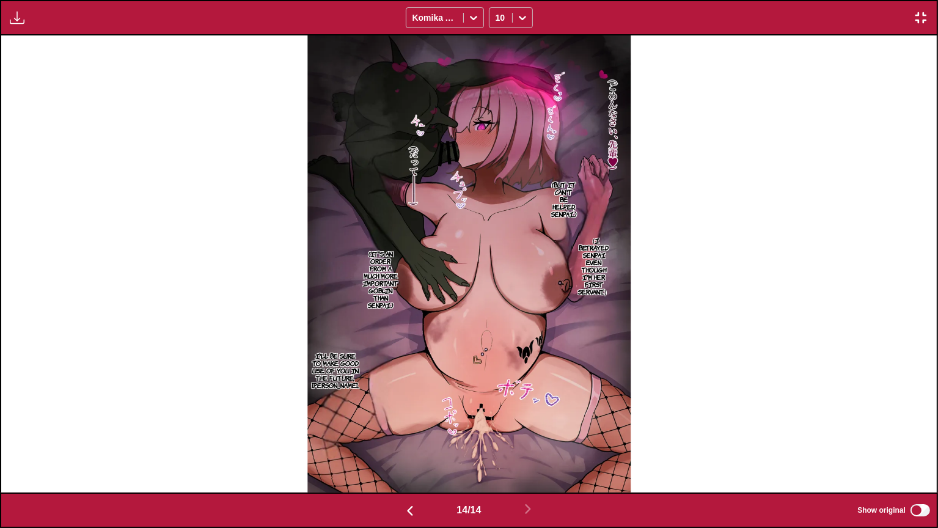
click at [916, 19] on img "button" at bounding box center [921, 17] width 15 height 15
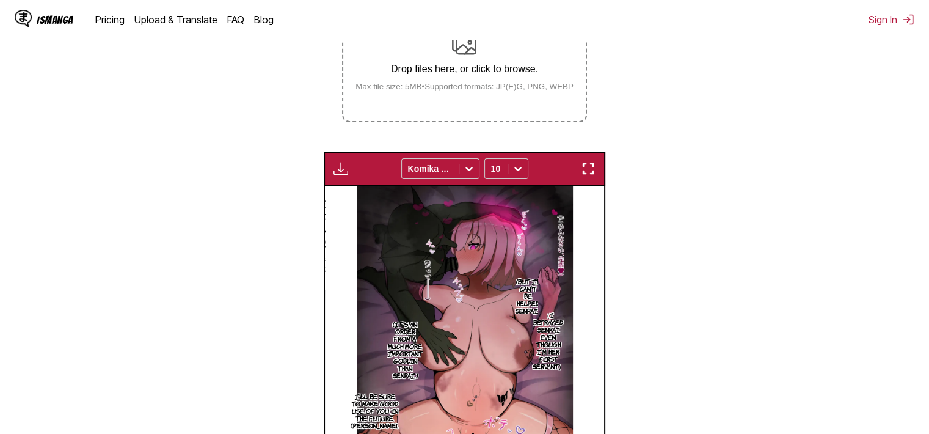
scroll to position [258, 0]
